Goal: Task Accomplishment & Management: Use online tool/utility

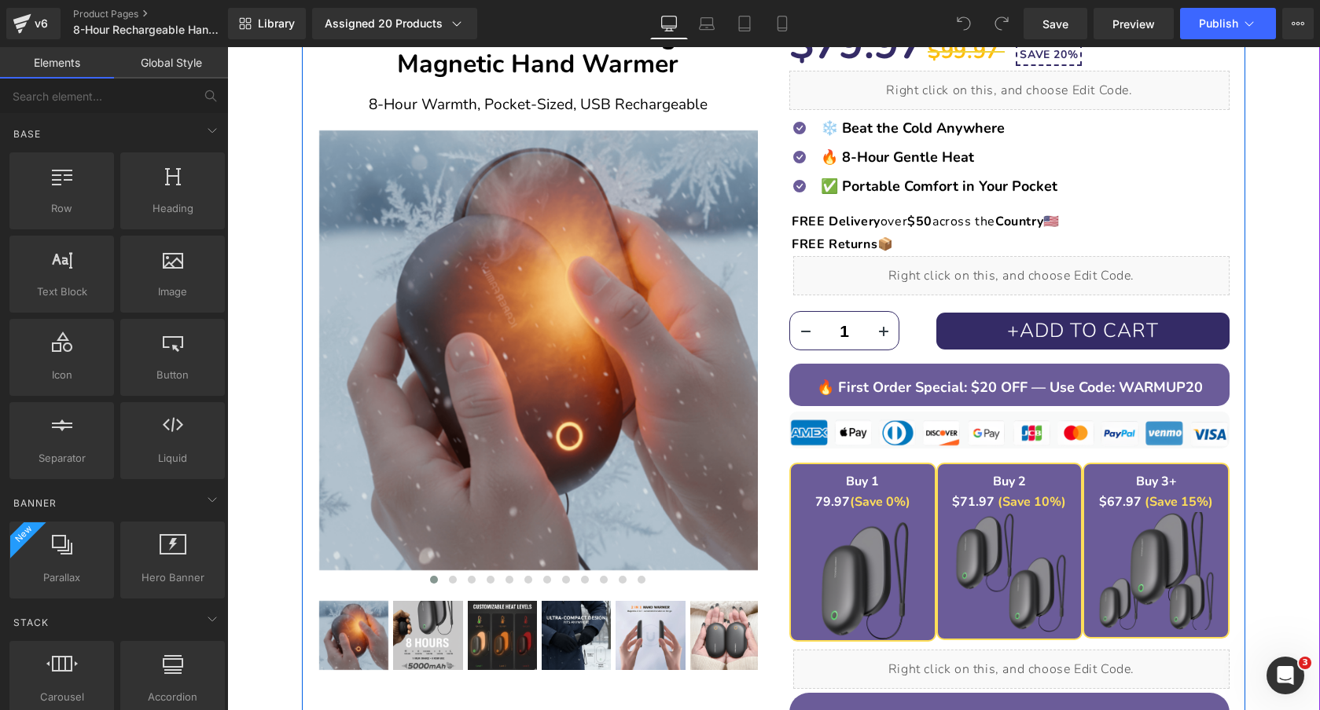
scroll to position [233, 0]
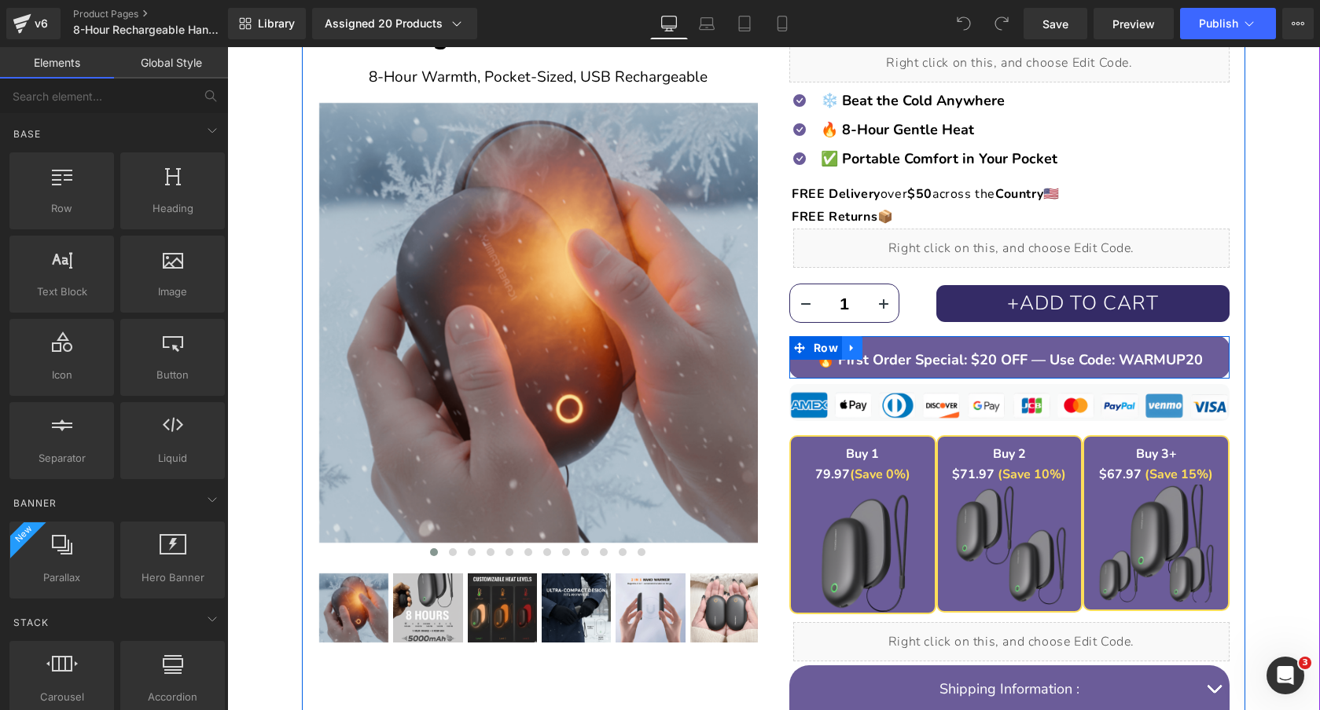
click at [853, 344] on icon at bounding box center [851, 348] width 11 height 12
click at [891, 348] on icon at bounding box center [892, 348] width 11 height 12
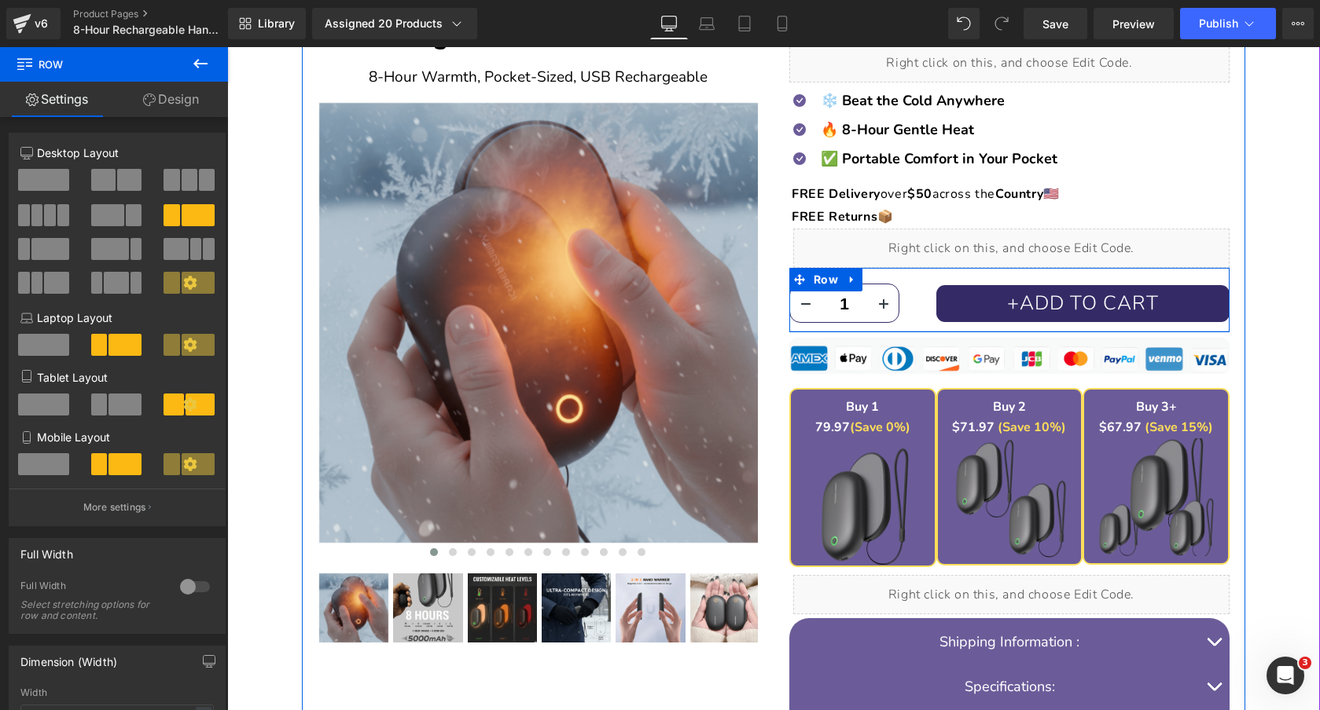
click at [988, 327] on div "1 (P) Quantity +ADD TO CART (P) Cart Button +ADD TO CART (P) Cart Button Row" at bounding box center [1009, 300] width 440 height 64
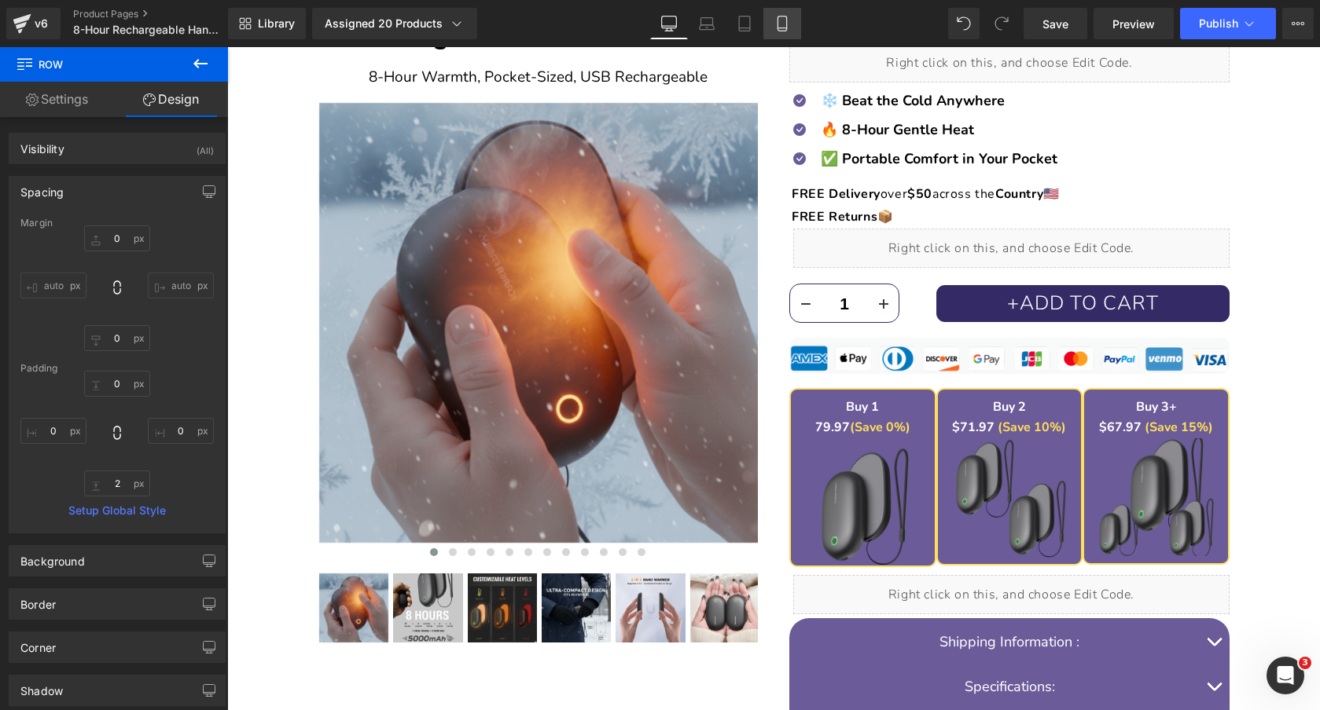
click at [784, 23] on icon at bounding box center [782, 24] width 16 height 16
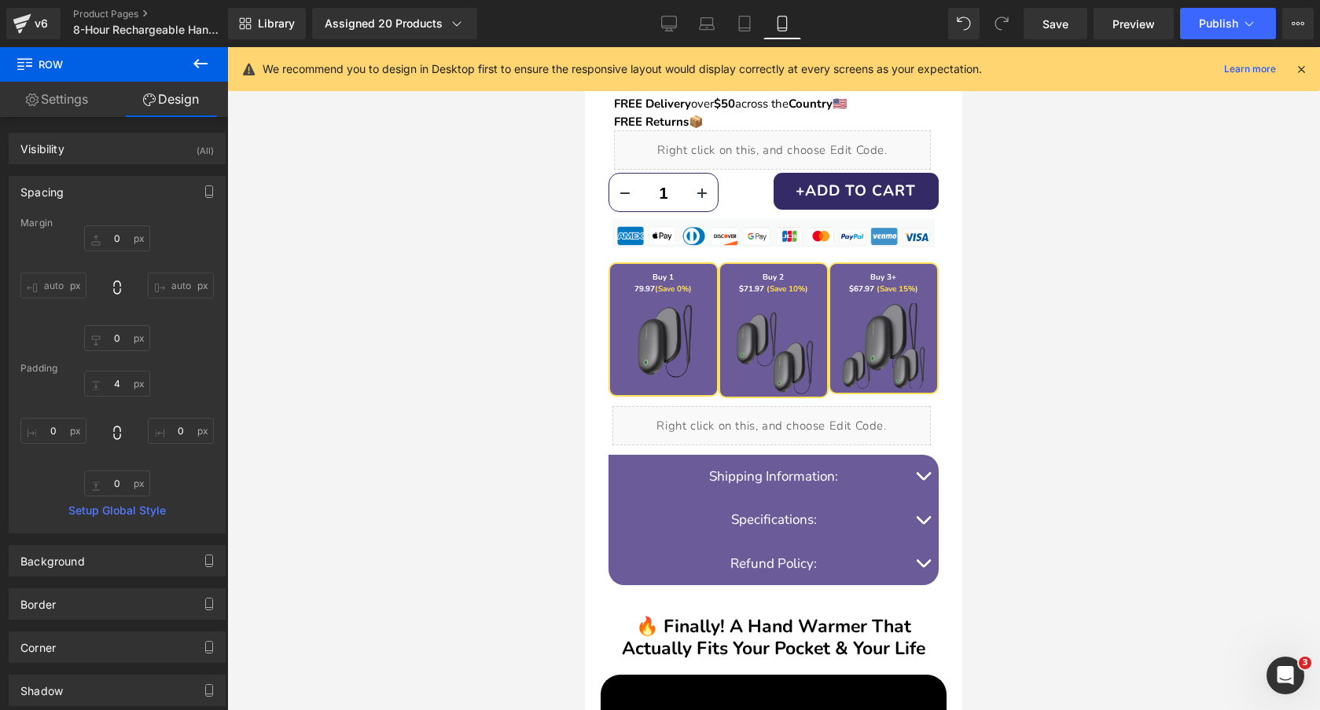
scroll to position [608, 0]
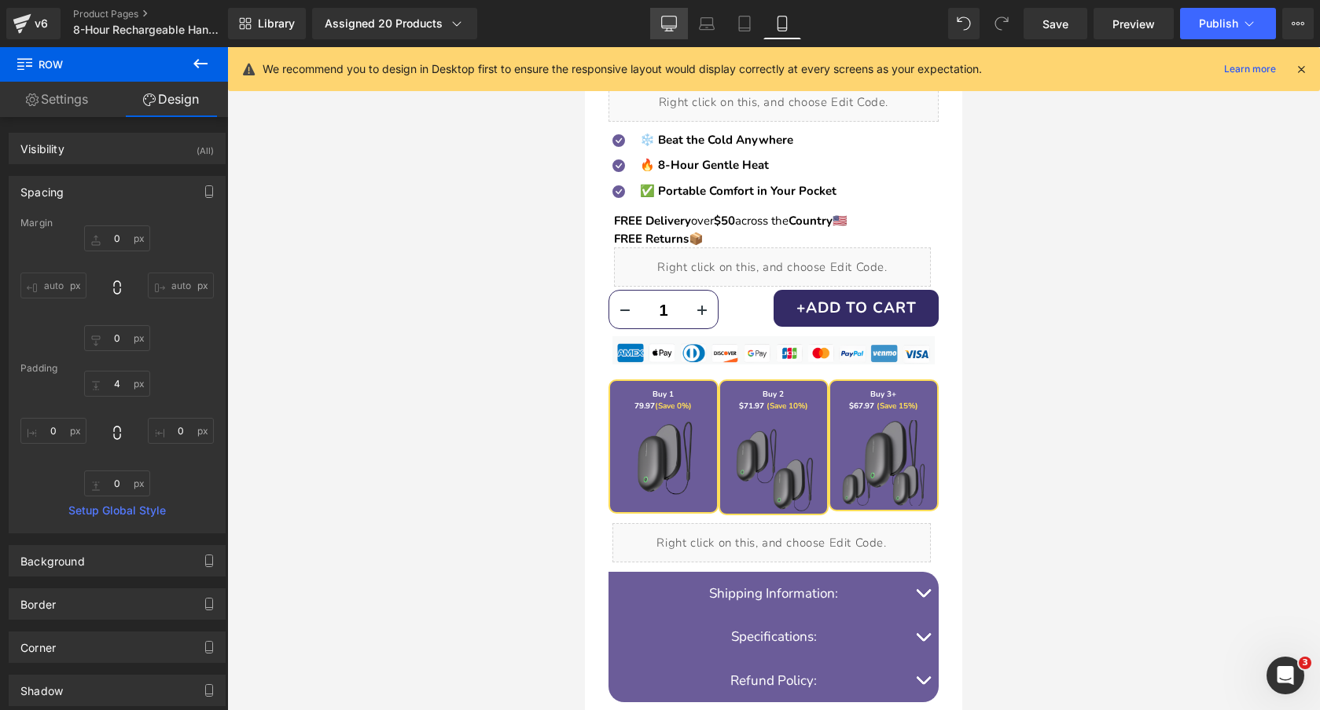
click at [666, 20] on icon at bounding box center [669, 24] width 16 height 16
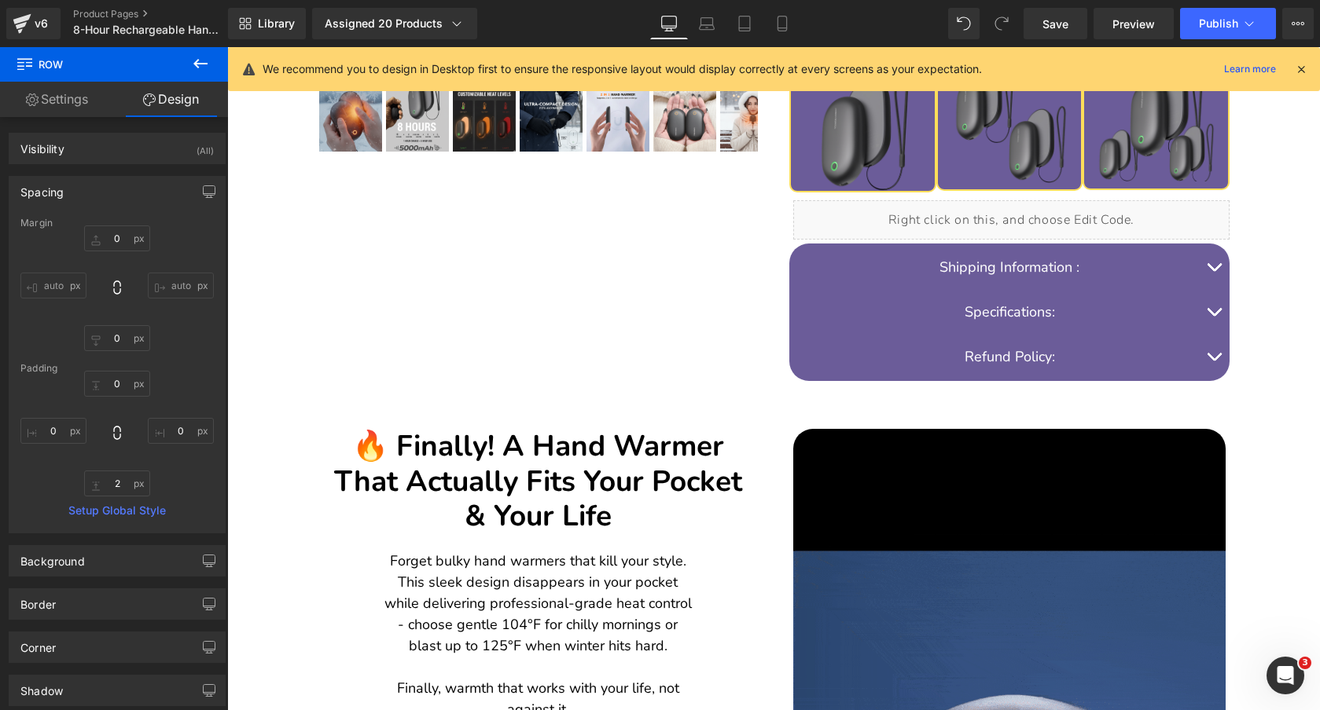
scroll to position [229, 0]
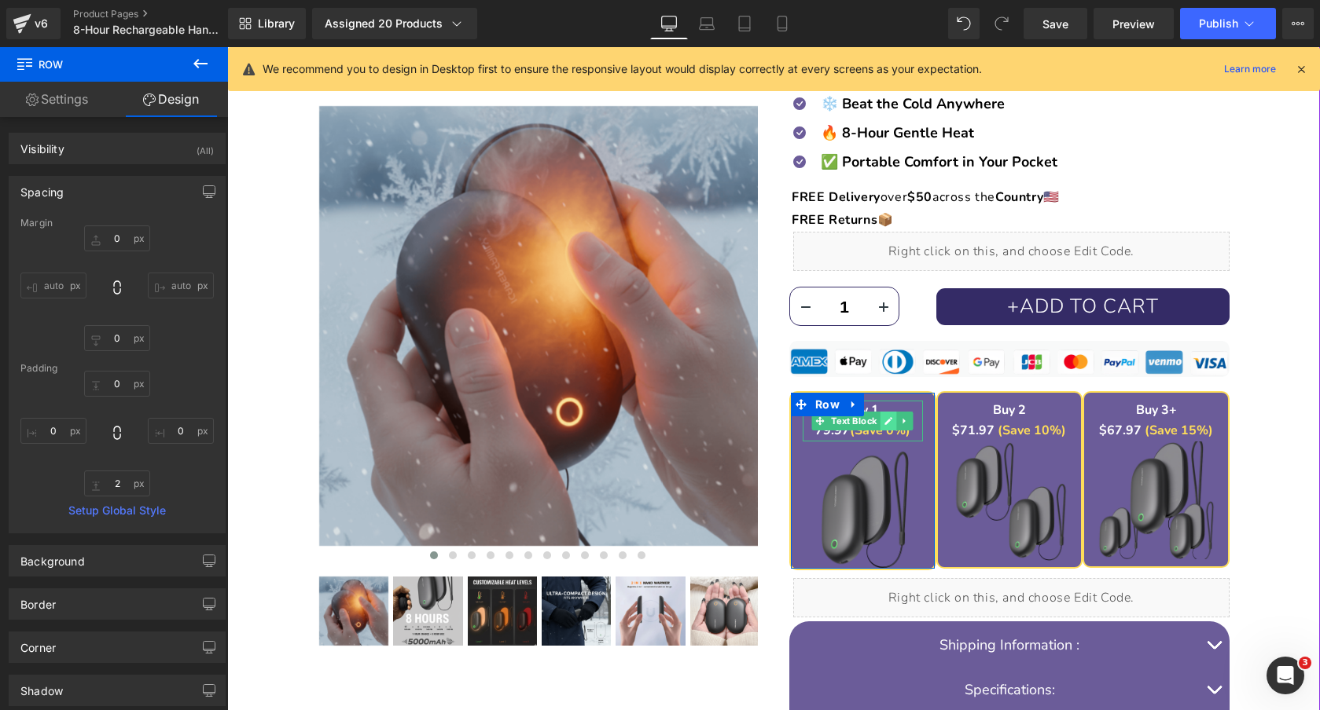
click at [886, 422] on icon at bounding box center [889, 421] width 8 height 8
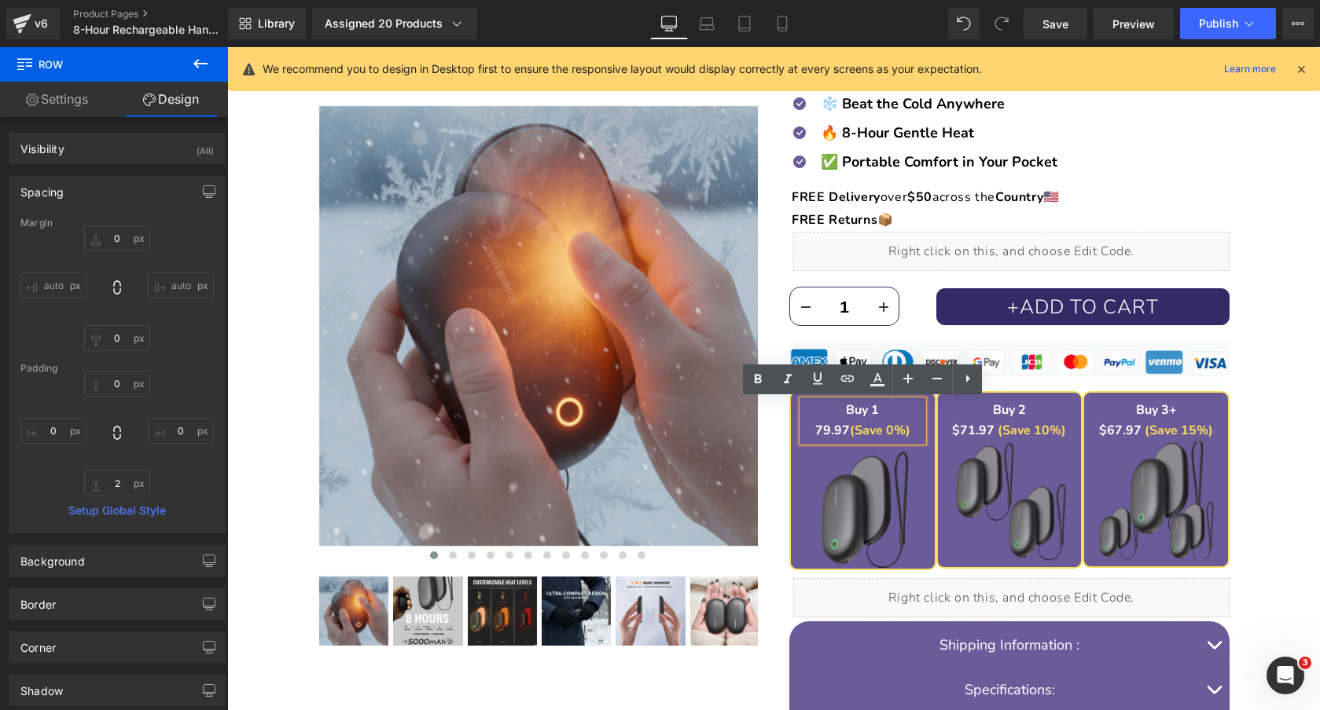
click at [821, 429] on strong "79.97" at bounding box center [832, 430] width 35 height 17
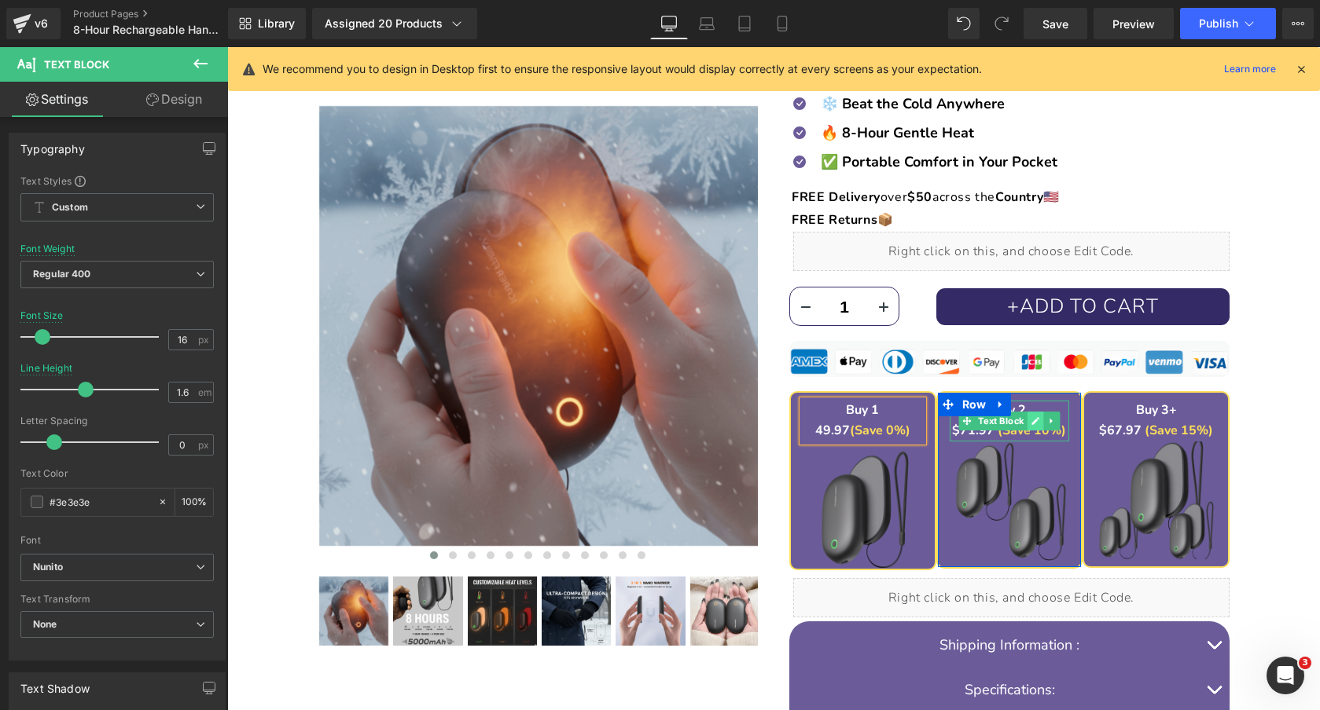
click at [1034, 418] on icon at bounding box center [1035, 421] width 9 height 9
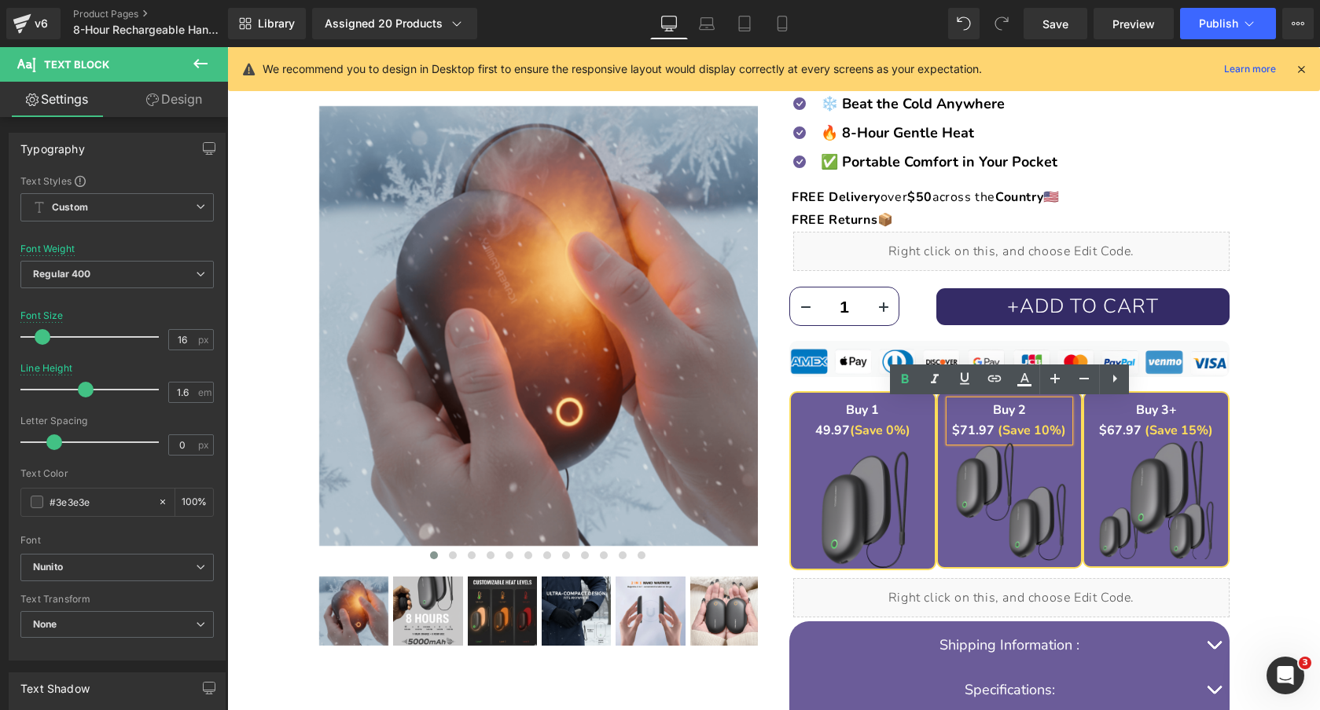
click at [967, 431] on font "$71.97" at bounding box center [973, 430] width 42 height 17
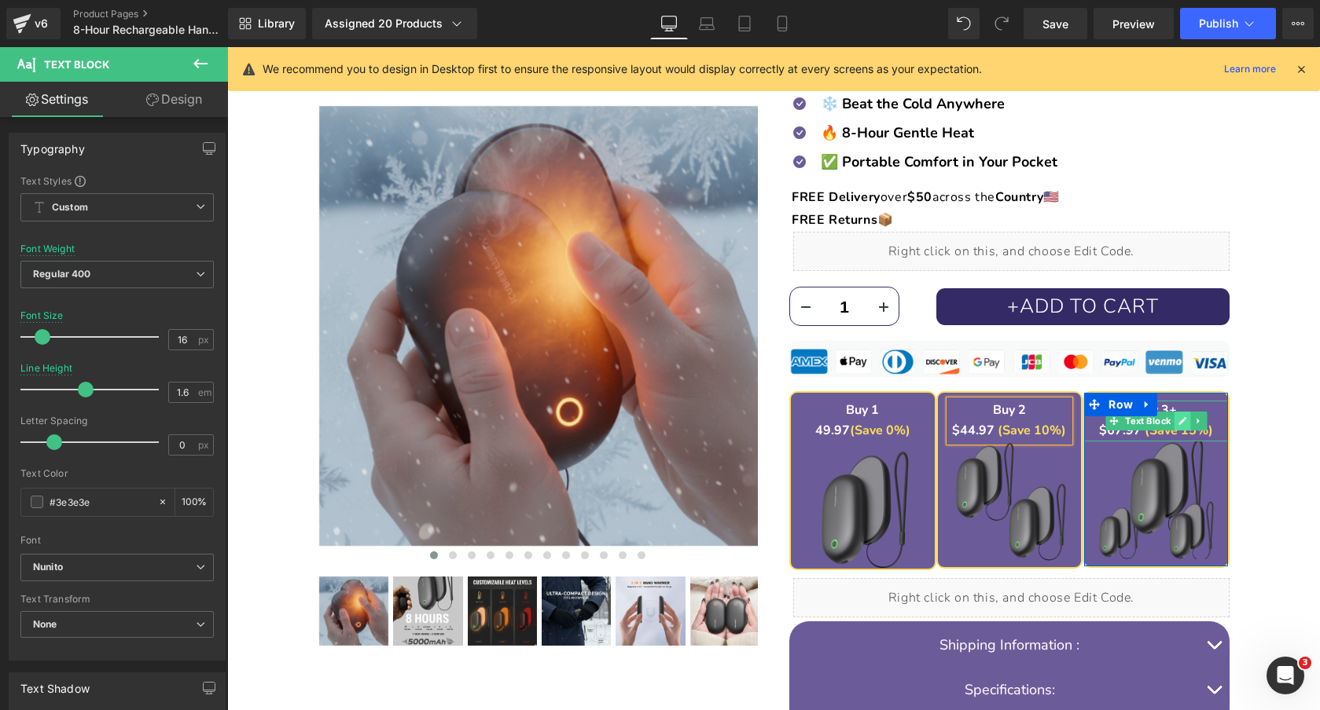
click at [1180, 418] on icon at bounding box center [1181, 421] width 9 height 9
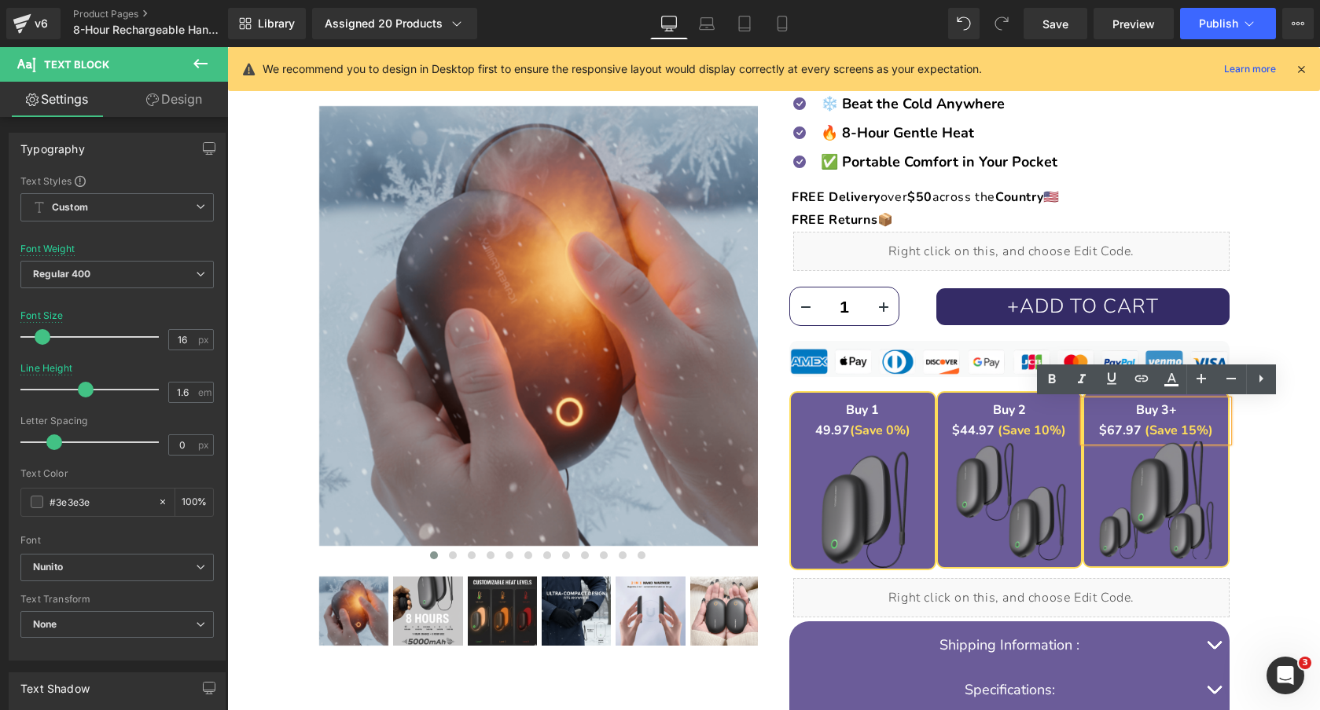
click at [1114, 428] on strong "$67.97" at bounding box center [1120, 430] width 42 height 17
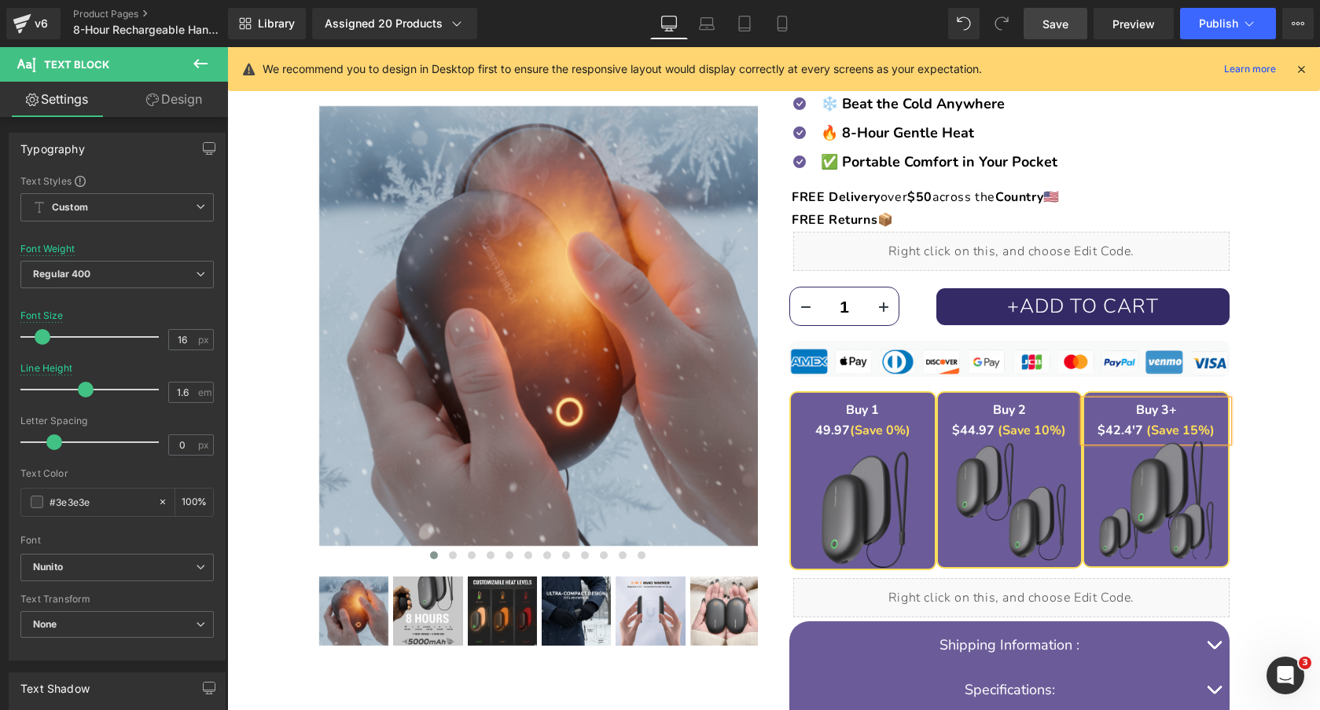
click at [1052, 27] on span "Save" at bounding box center [1055, 24] width 26 height 17
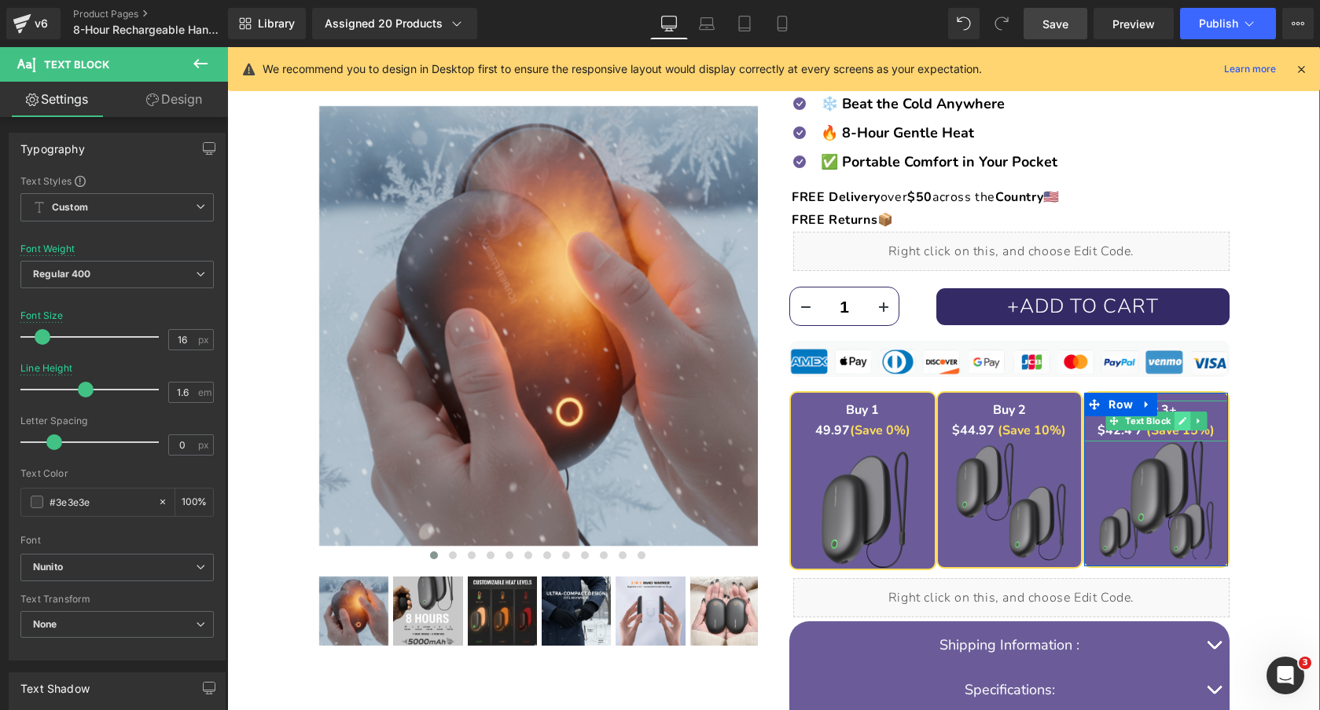
click at [1177, 424] on icon at bounding box center [1181, 421] width 9 height 9
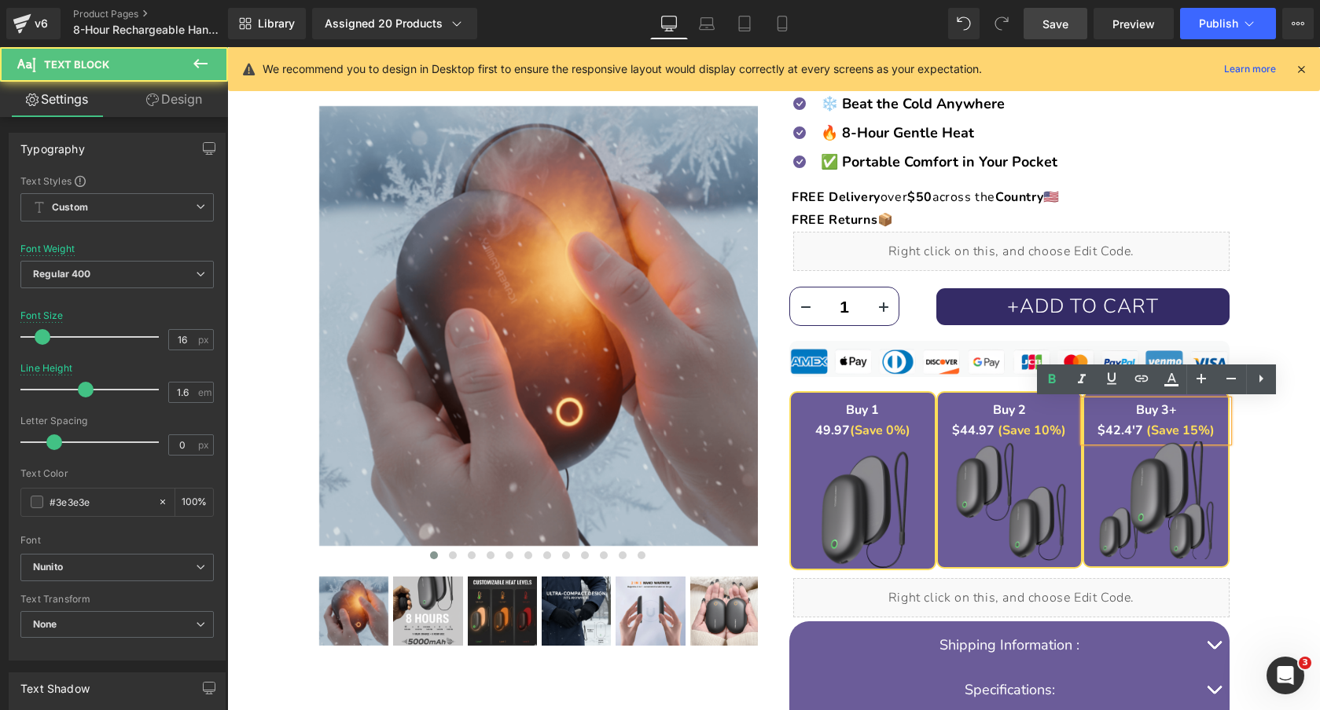
click at [1136, 429] on strong "$42.4'7" at bounding box center [1120, 430] width 46 height 17
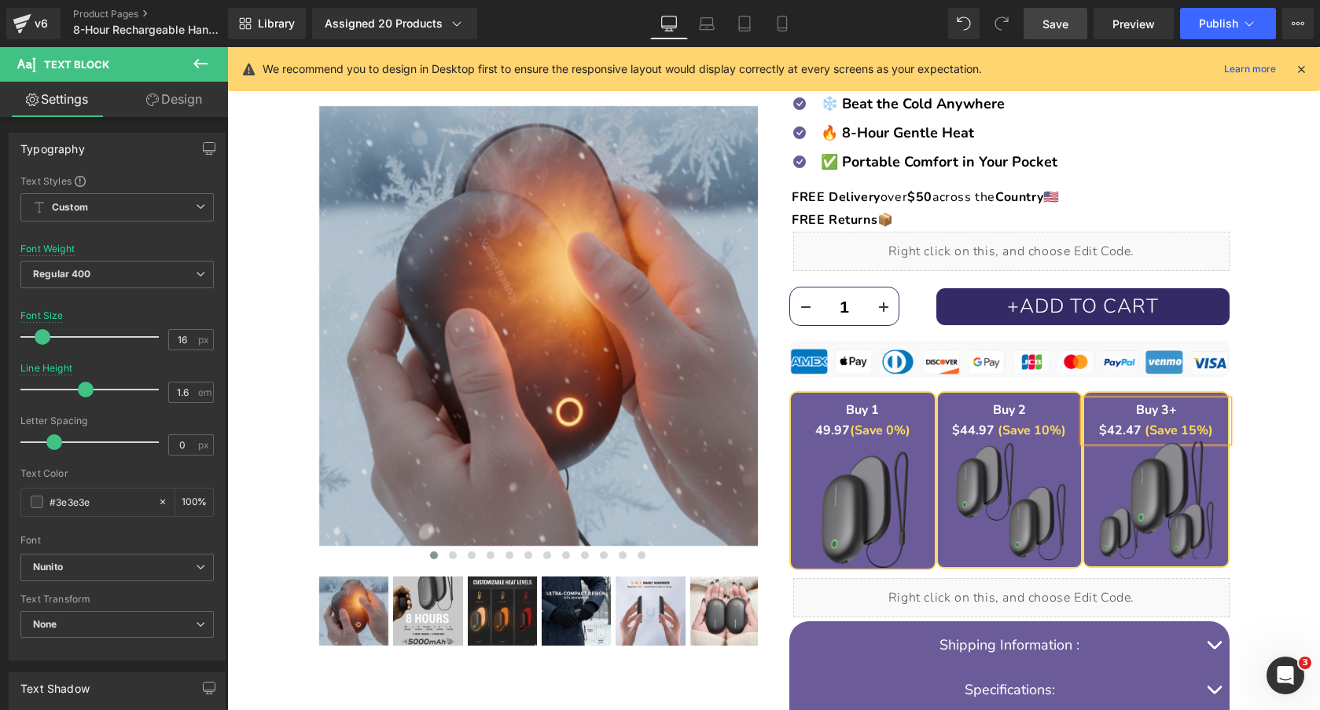
click at [1049, 19] on span "Save" at bounding box center [1055, 24] width 26 height 17
click at [1233, 20] on span "Publish" at bounding box center [1218, 23] width 39 height 13
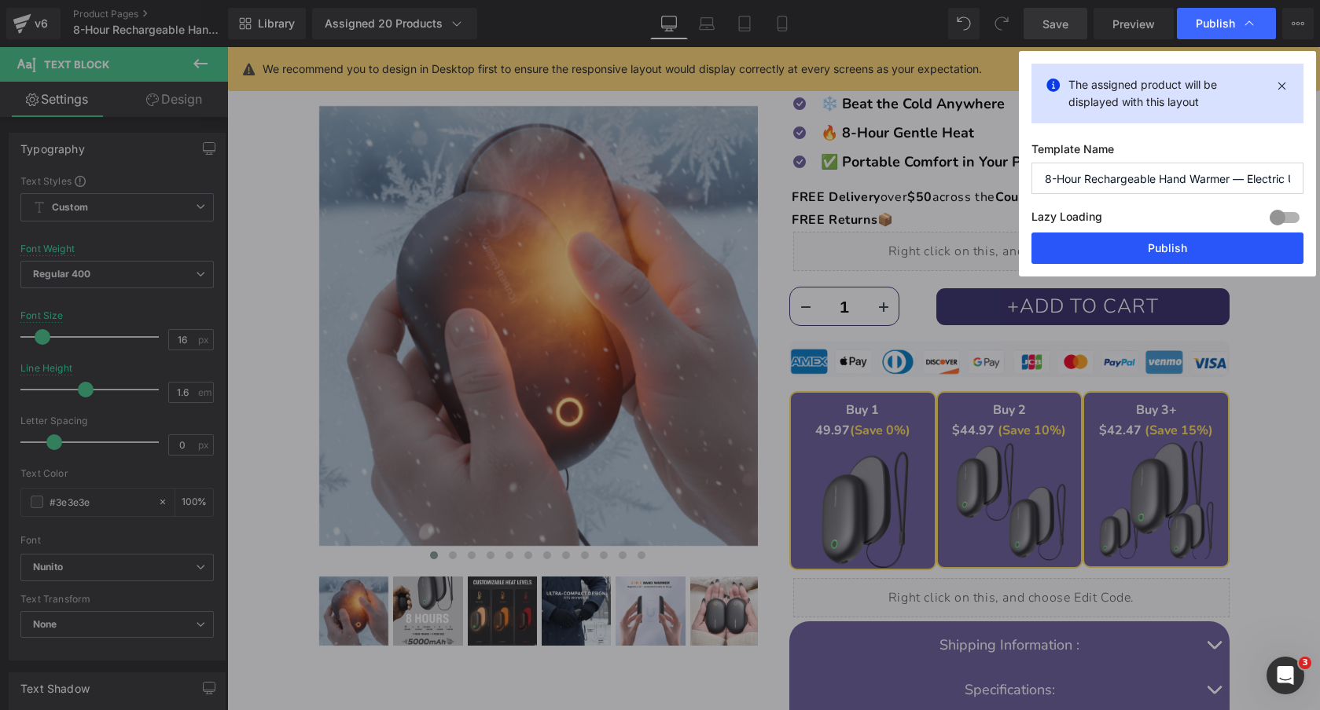
drag, startPoint x: 1110, startPoint y: 249, endPoint x: 877, endPoint y: 154, distance: 251.3
click at [1110, 249] on button "Publish" at bounding box center [1167, 248] width 272 height 31
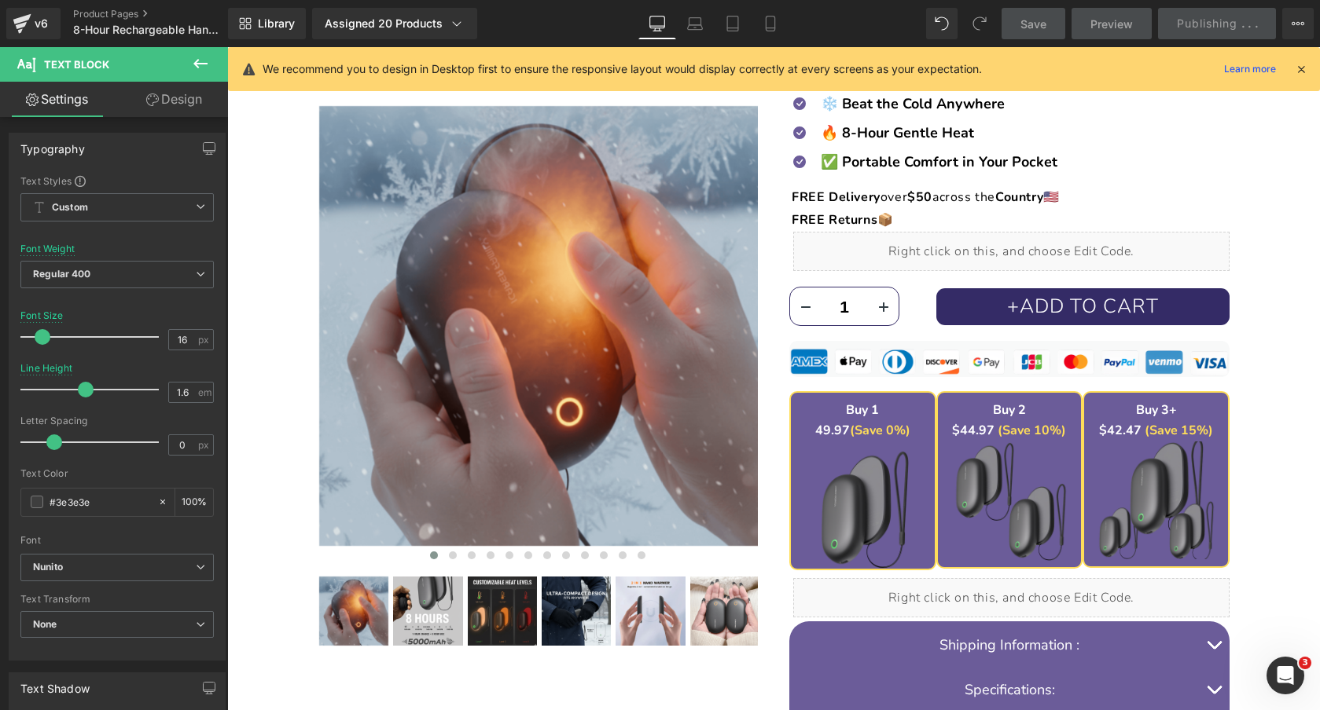
scroll to position [0, 0]
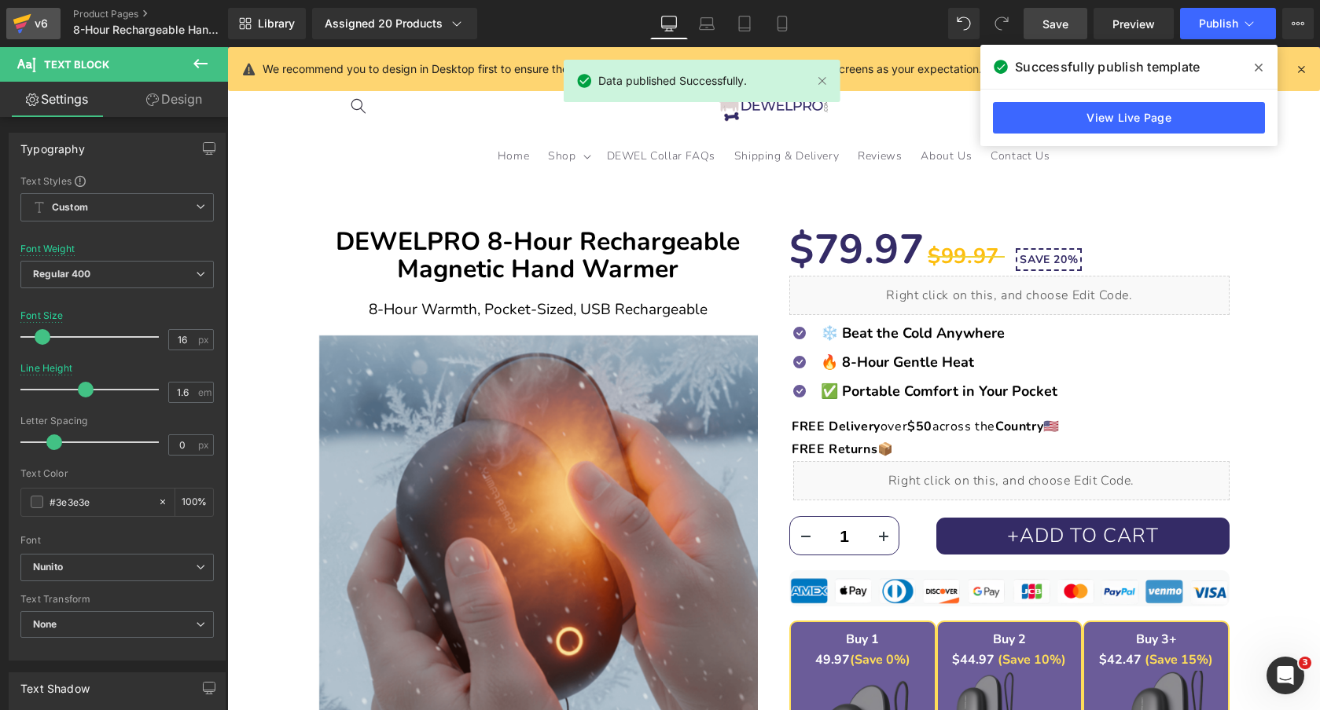
click at [22, 19] on icon at bounding box center [22, 19] width 18 height 10
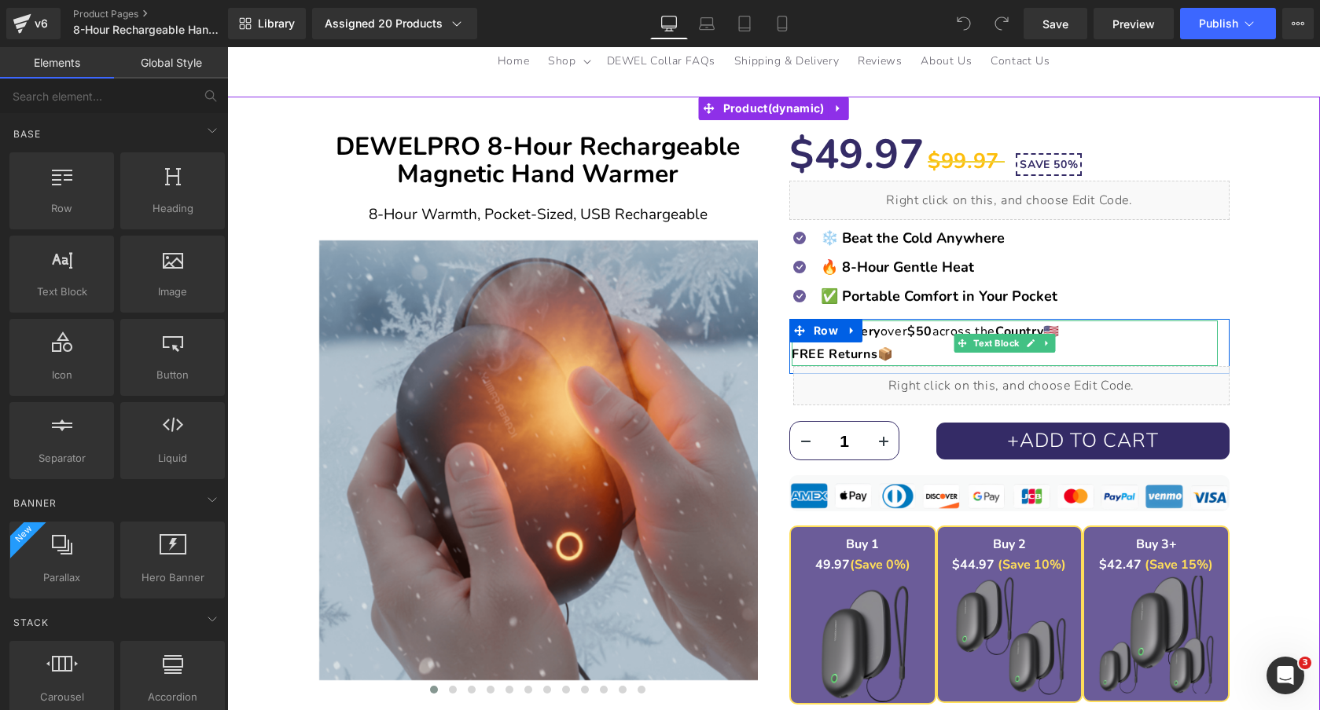
scroll to position [234, 0]
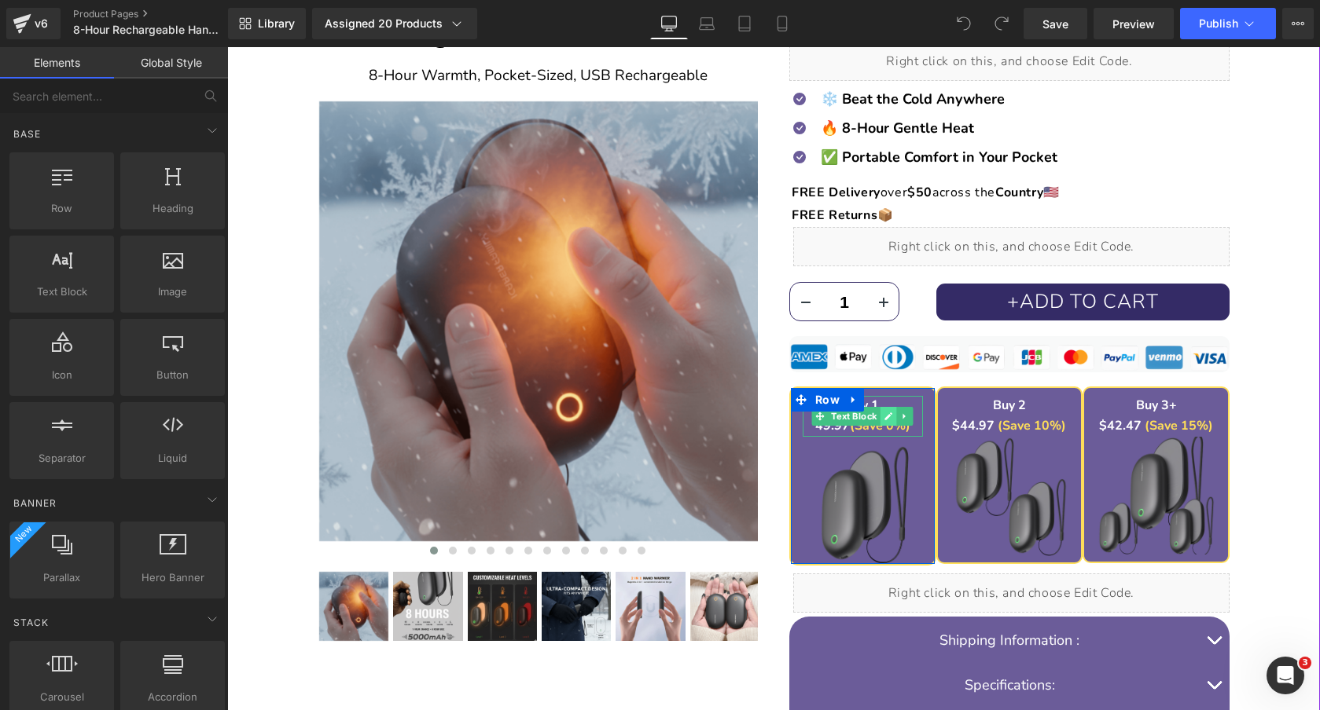
click at [883, 415] on link at bounding box center [888, 416] width 17 height 19
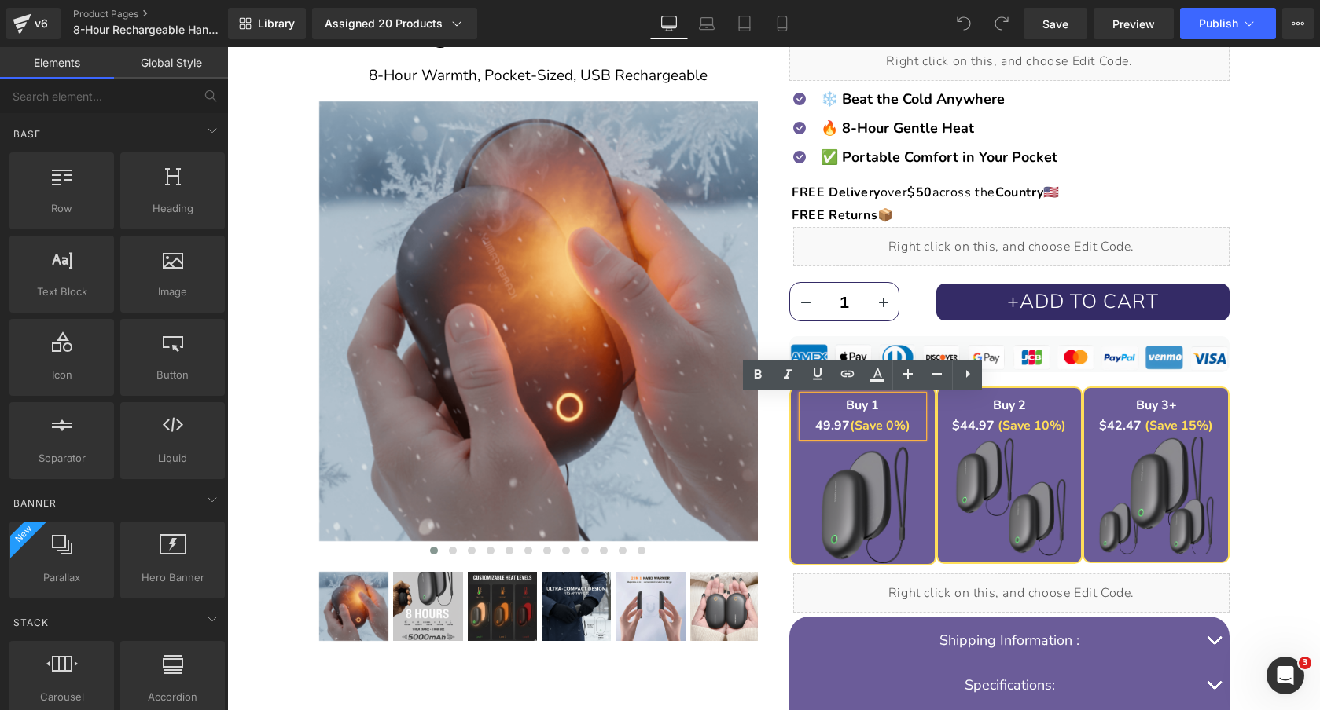
click at [818, 429] on strong "49.97" at bounding box center [832, 425] width 35 height 17
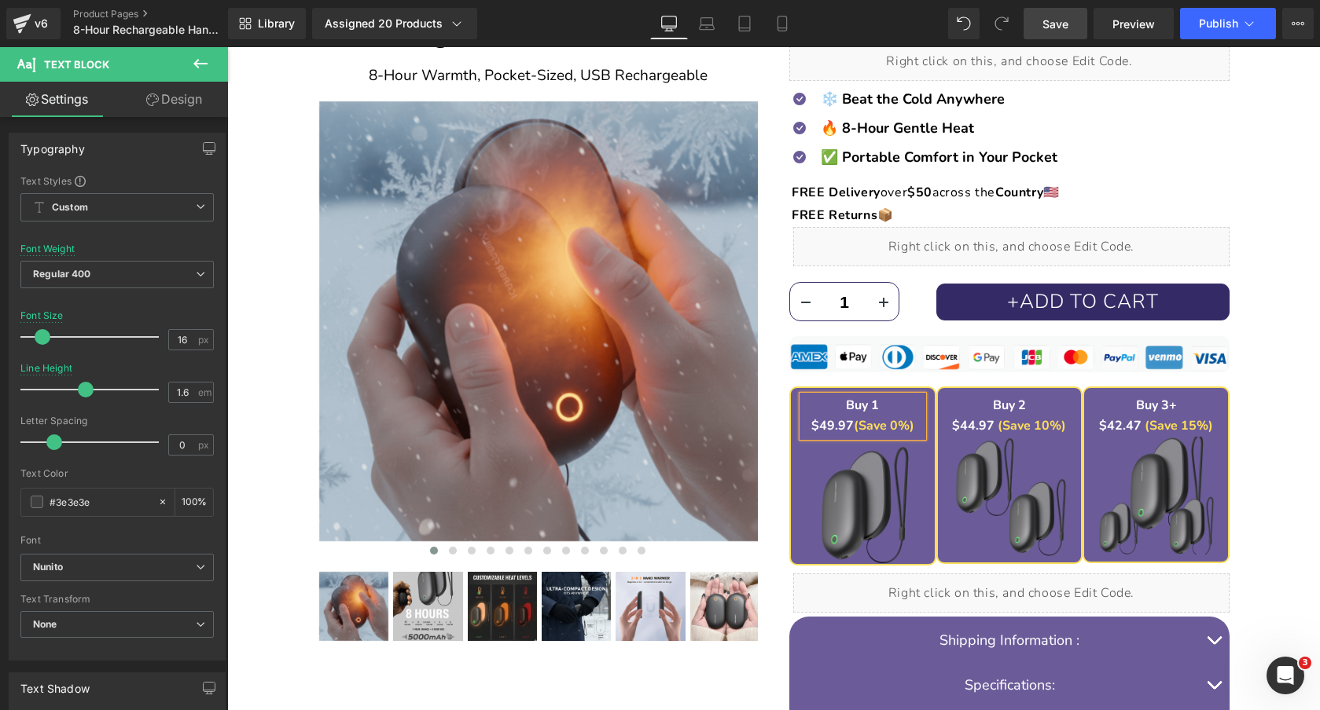
click at [1064, 20] on span "Save" at bounding box center [1055, 24] width 26 height 17
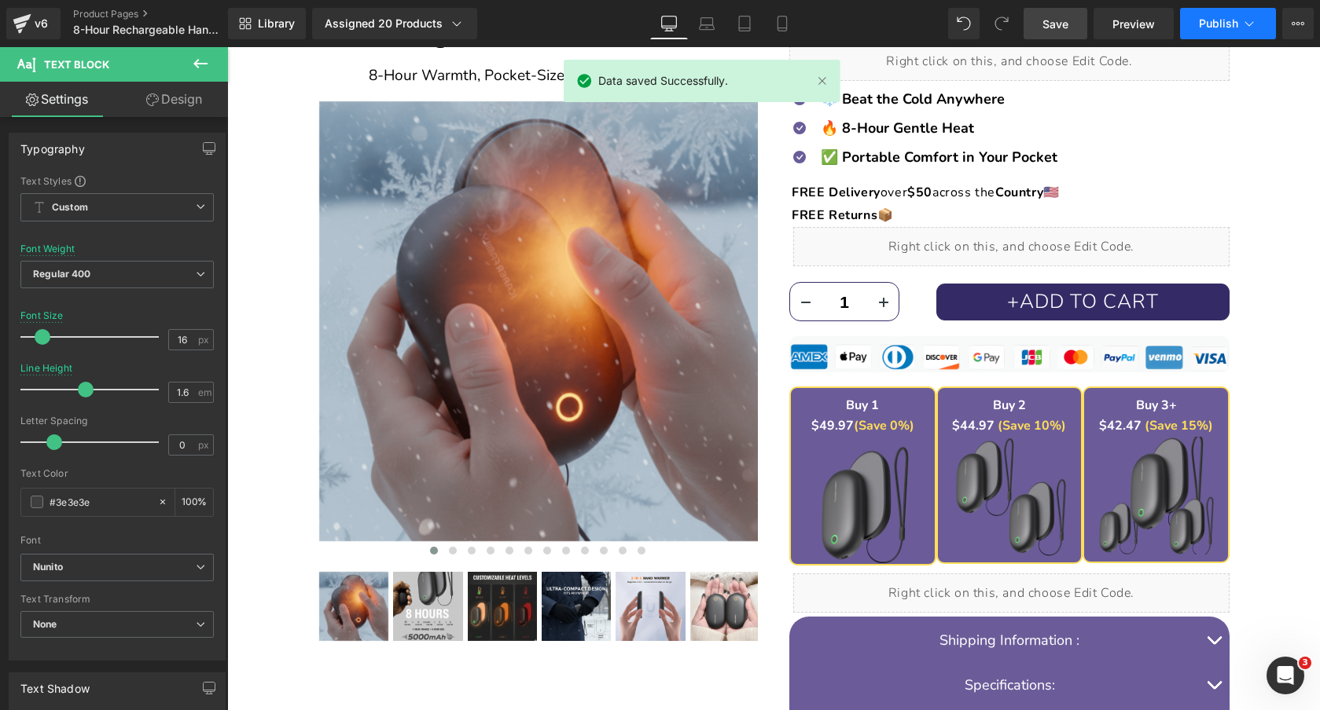
click at [1216, 22] on span "Publish" at bounding box center [1218, 23] width 39 height 13
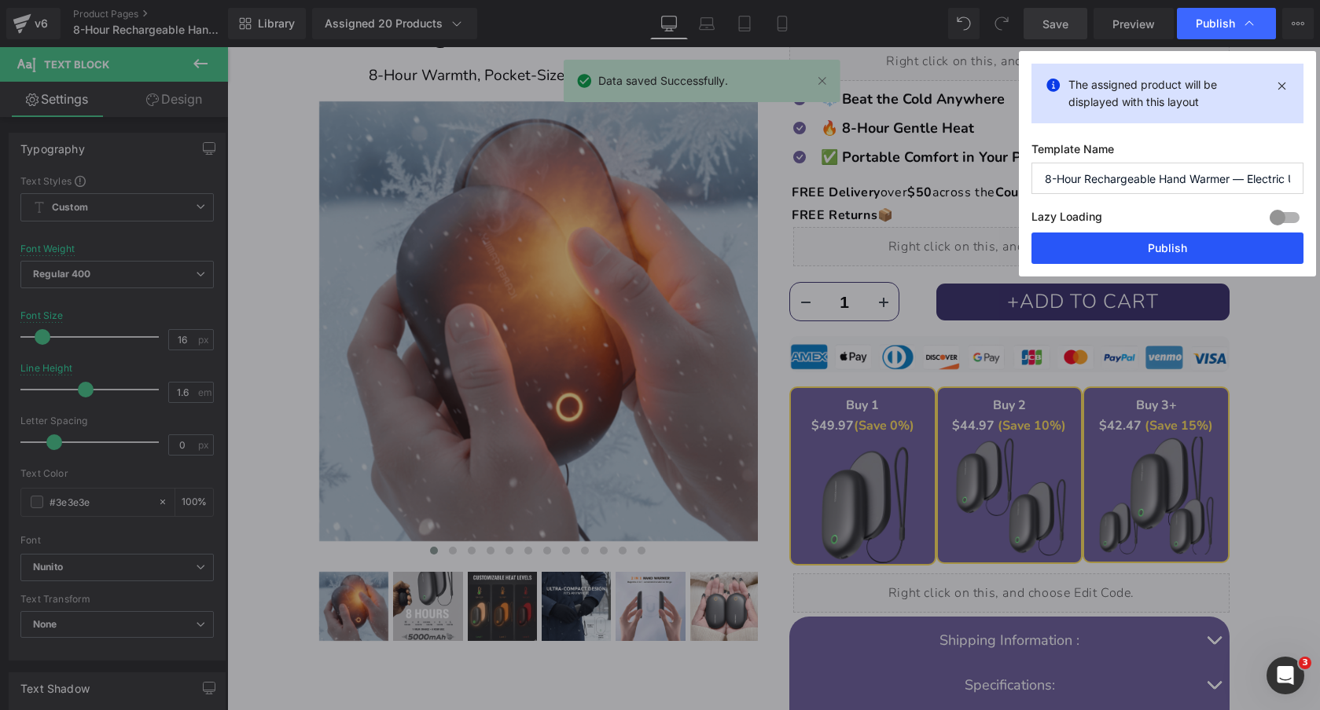
click at [1161, 240] on button "Publish" at bounding box center [1167, 248] width 272 height 31
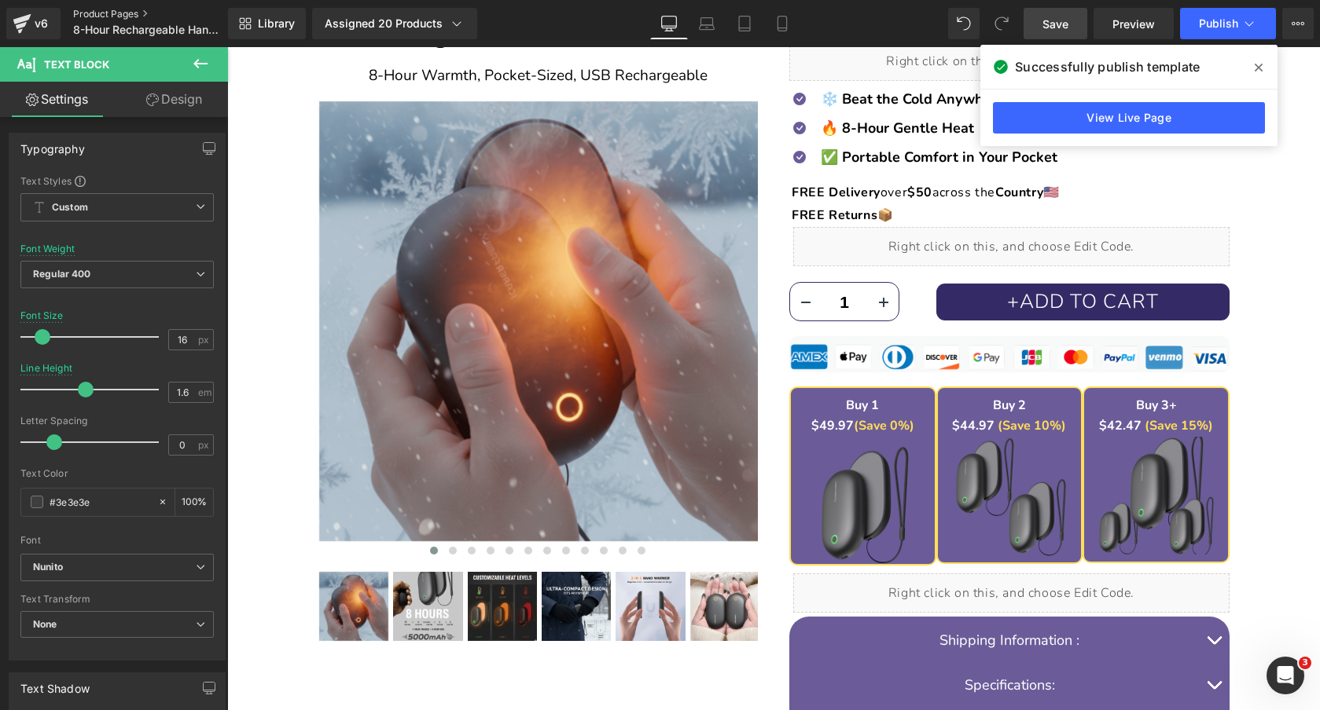
click at [90, 14] on link "Product Pages" at bounding box center [163, 14] width 181 height 13
